Goal: Use online tool/utility: Utilize a website feature to perform a specific function

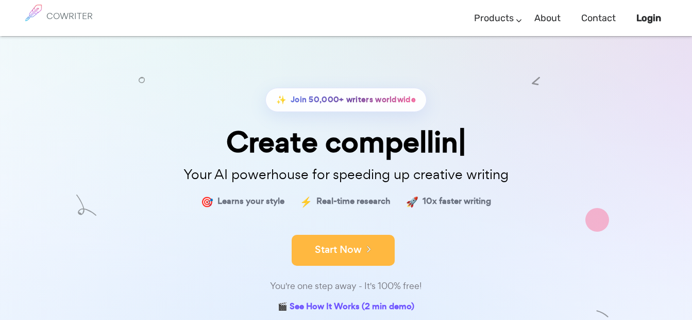
click at [359, 245] on button "Start Now" at bounding box center [343, 250] width 103 height 31
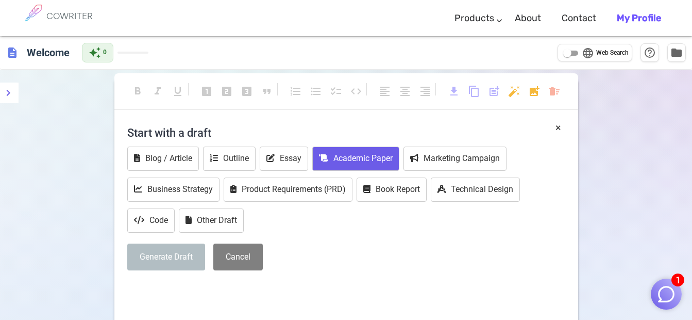
click at [346, 160] on button "Academic Paper" at bounding box center [355, 158] width 87 height 24
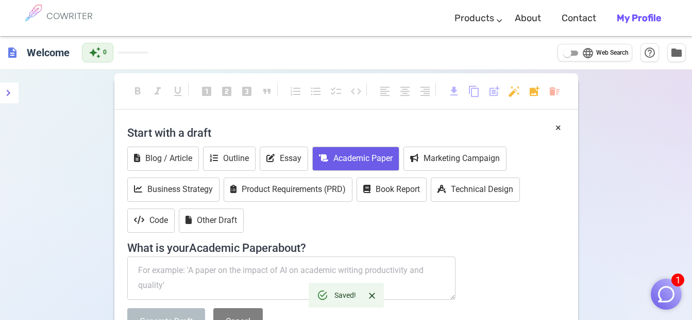
click at [217, 267] on textarea at bounding box center [291, 277] width 329 height 43
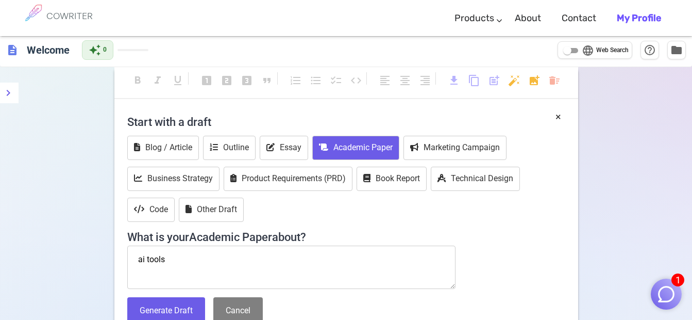
scroll to position [21, 0]
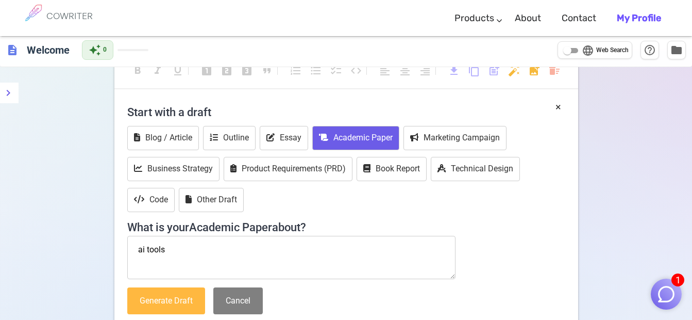
type textarea "ai tools"
click at [181, 302] on button "Generate Draft" at bounding box center [166, 300] width 78 height 27
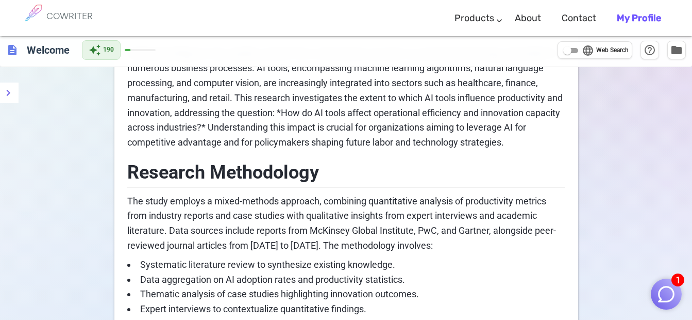
scroll to position [0, 0]
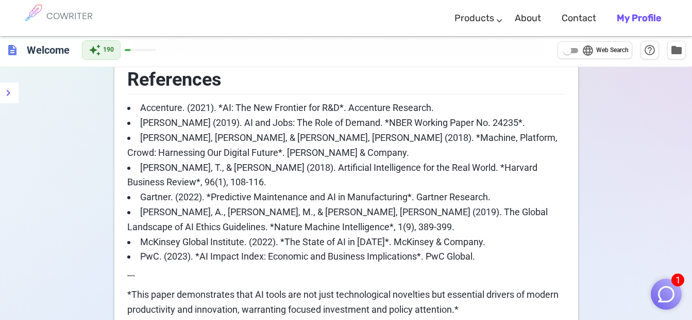
scroll to position [1244, 0]
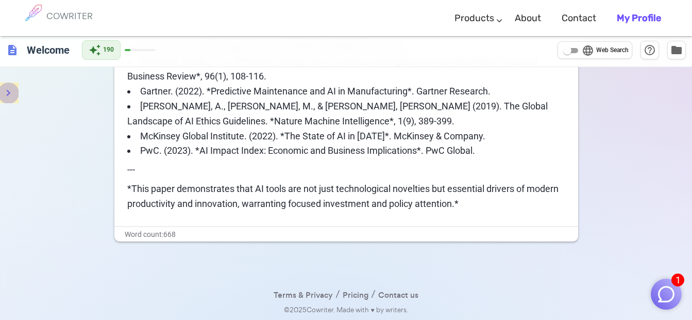
click at [7, 92] on icon "menu" at bounding box center [8, 93] width 12 height 12
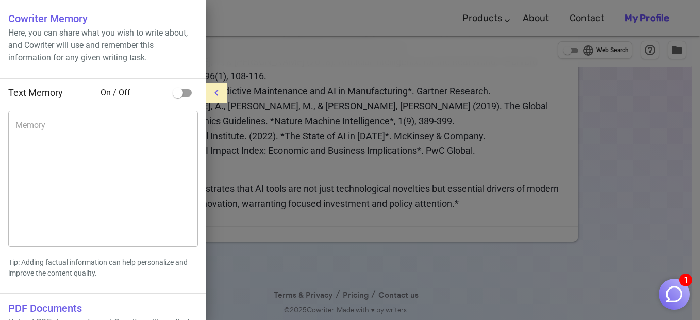
click at [247, 169] on div at bounding box center [350, 160] width 700 height 320
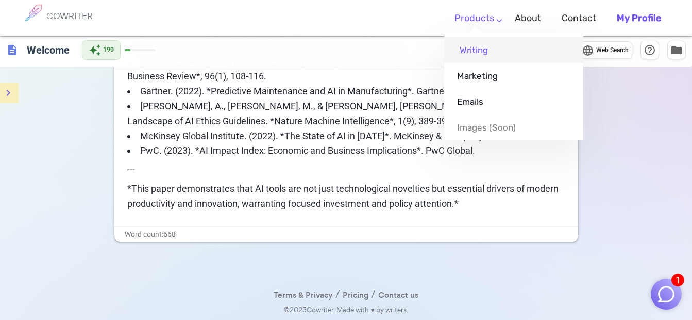
click at [492, 52] on link "Writing" at bounding box center [513, 50] width 139 height 26
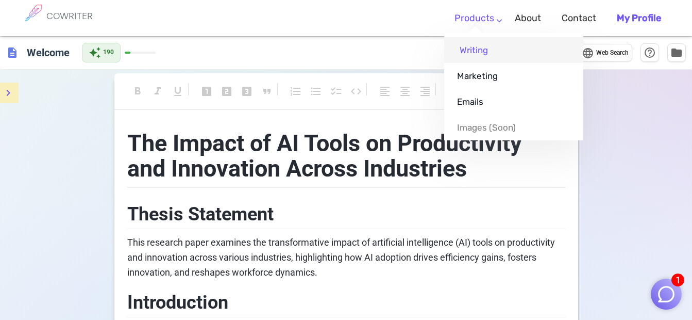
click at [492, 52] on link "Writing" at bounding box center [513, 50] width 139 height 26
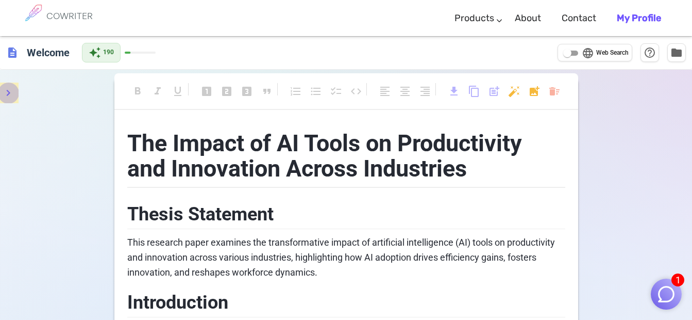
click at [9, 98] on icon "menu" at bounding box center [8, 93] width 12 height 12
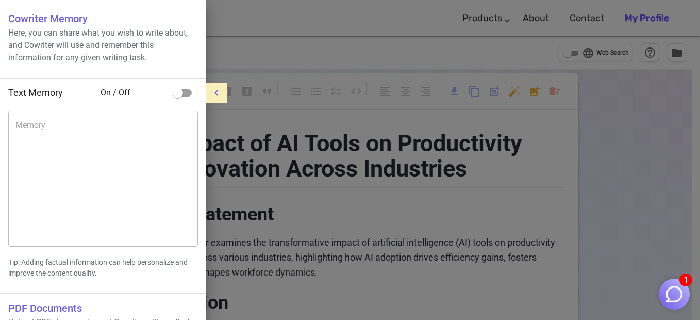
scroll to position [68, 0]
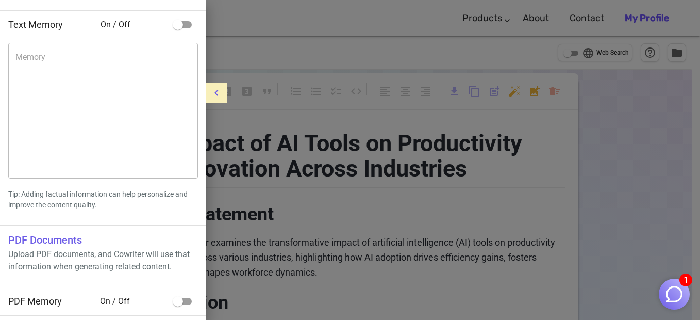
click at [46, 303] on span "PDF Memory" at bounding box center [35, 300] width 54 height 11
click at [190, 300] on input "checkbox" at bounding box center [177, 301] width 59 height 20
checkbox input "true"
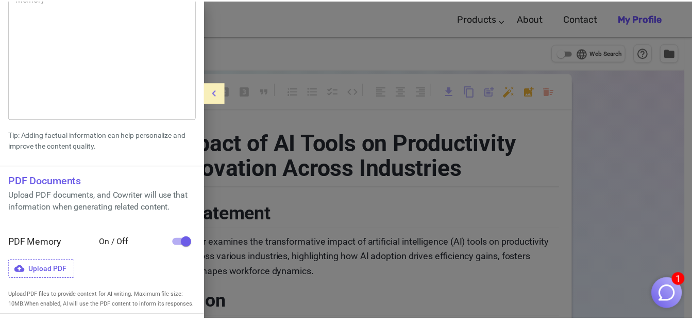
scroll to position [0, 0]
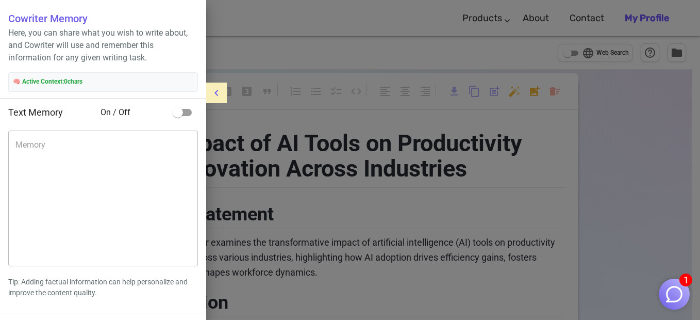
click at [212, 90] on icon "menu" at bounding box center [216, 93] width 12 height 12
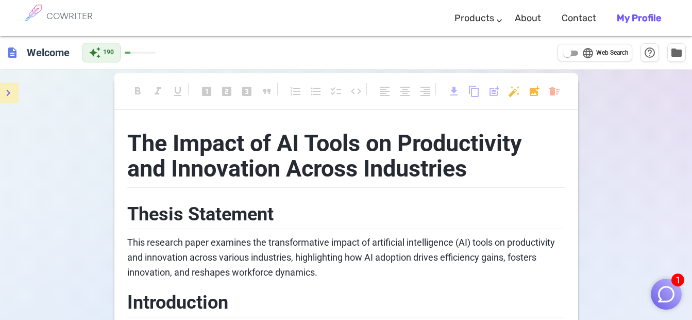
click at [144, 54] on div "auto_awesome 190" at bounding box center [119, 53] width 74 height 20
click at [36, 54] on h6 "Welcome" at bounding box center [48, 52] width 51 height 21
click at [11, 56] on span "description" at bounding box center [12, 52] width 12 height 12
click at [76, 18] on h6 "COWRITER" at bounding box center [69, 15] width 46 height 9
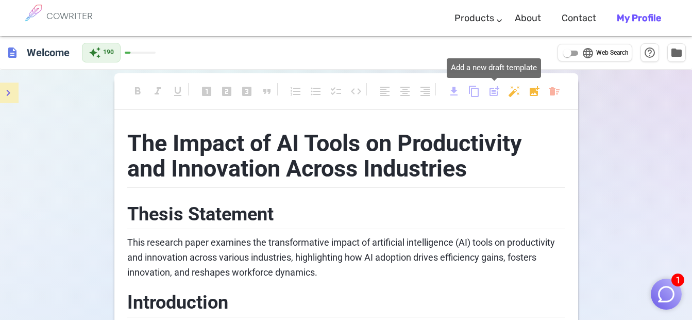
click at [490, 93] on span "post_add" at bounding box center [494, 91] width 12 height 12
click at [494, 91] on span "post_add" at bounding box center [494, 91] width 12 height 12
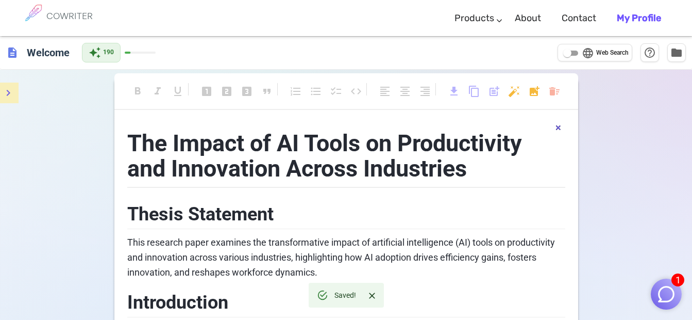
click at [559, 127] on button "×" at bounding box center [559, 127] width 6 height 15
click at [490, 92] on span "post_add" at bounding box center [494, 91] width 12 height 12
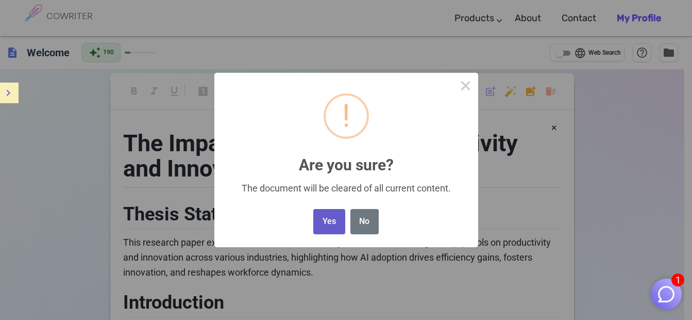
click at [326, 222] on button "Yes" at bounding box center [328, 221] width 31 height 25
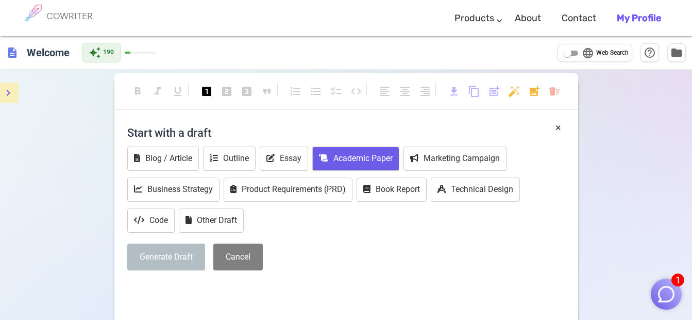
click at [351, 159] on button "Academic Paper" at bounding box center [355, 158] width 87 height 24
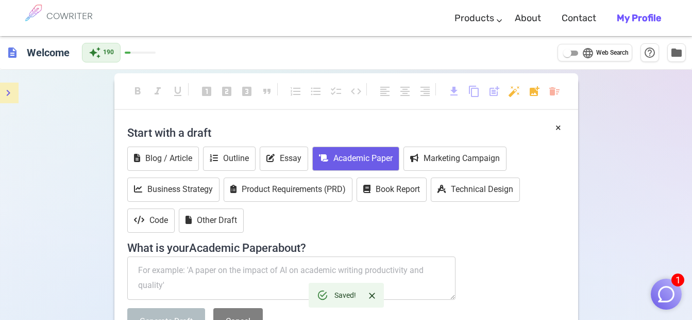
click at [194, 272] on textarea at bounding box center [291, 277] width 329 height 43
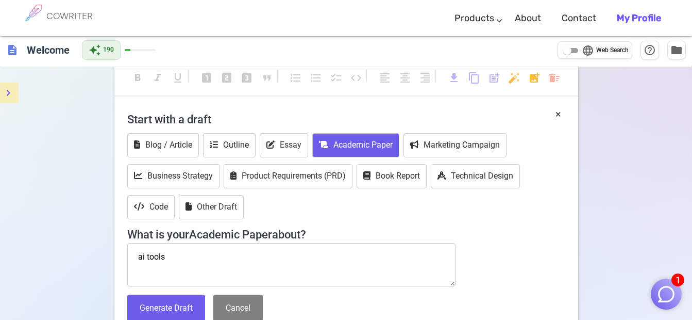
scroll to position [21, 0]
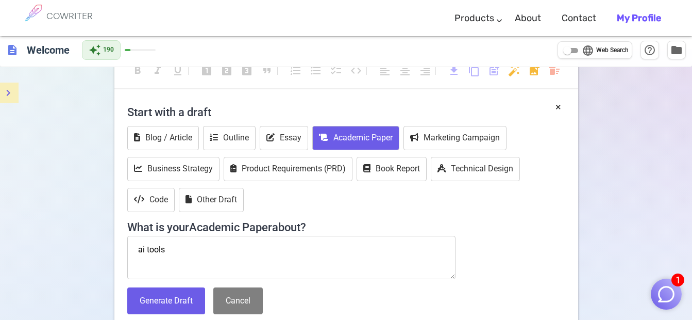
type textarea "ai tools"
click at [185, 301] on button "Generate Draft" at bounding box center [166, 300] width 78 height 27
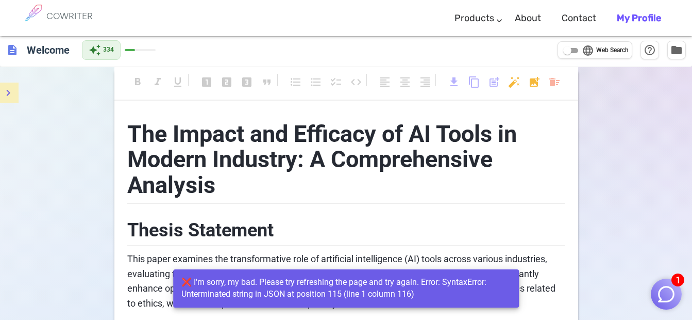
scroll to position [0, 0]
